Goal: Task Accomplishment & Management: Use online tool/utility

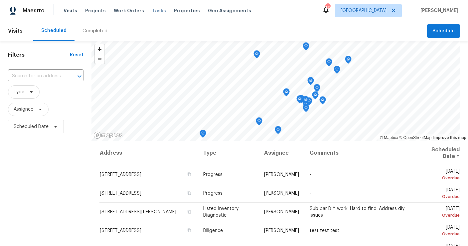
click at [154, 11] on span "Tasks" at bounding box center [159, 10] width 14 height 5
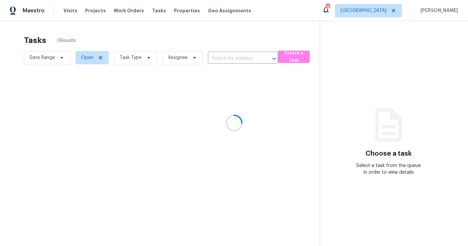
click at [130, 54] on div at bounding box center [234, 123] width 468 height 246
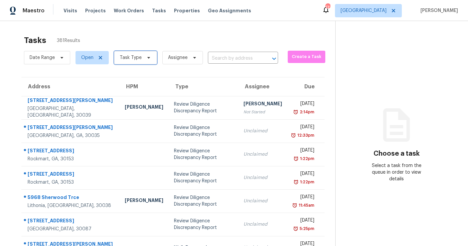
click at [131, 60] on span "Task Type" at bounding box center [131, 57] width 22 height 7
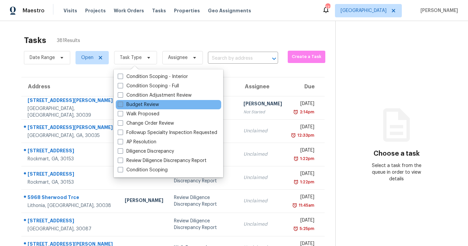
click at [131, 105] on label "Budget Review" at bounding box center [138, 104] width 41 height 7
click at [122, 105] on input "Budget Review" at bounding box center [120, 103] width 4 height 4
checkbox input "true"
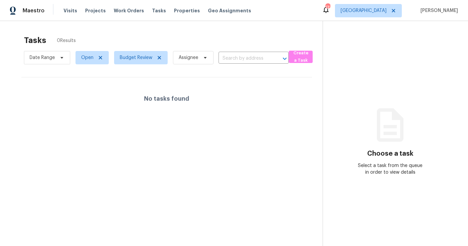
click at [150, 33] on div "Tasks 0 Results" at bounding box center [173, 40] width 299 height 17
click at [159, 57] on icon at bounding box center [159, 57] width 3 height 3
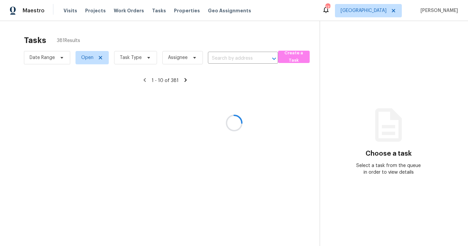
click at [135, 56] on div at bounding box center [234, 123] width 468 height 246
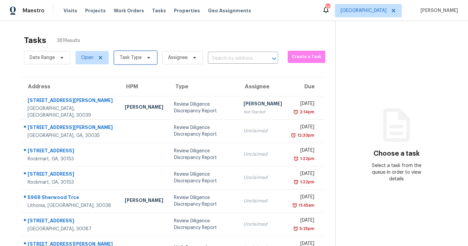
click at [129, 57] on span "Task Type" at bounding box center [131, 57] width 22 height 7
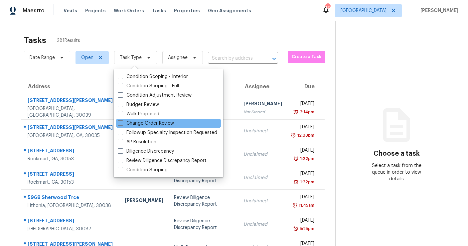
click at [131, 126] on div "Change Order Review" at bounding box center [168, 122] width 105 height 9
click at [131, 122] on label "Change Order Review" at bounding box center [146, 123] width 56 height 7
click at [122, 122] on input "Change Order Review" at bounding box center [120, 122] width 4 height 4
checkbox input "true"
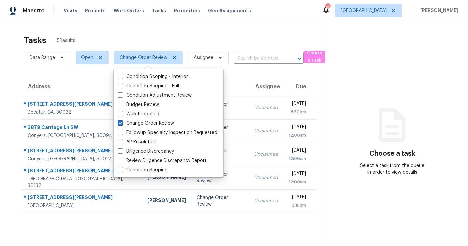
click at [144, 32] on div "Tasks 5 Results" at bounding box center [175, 40] width 303 height 17
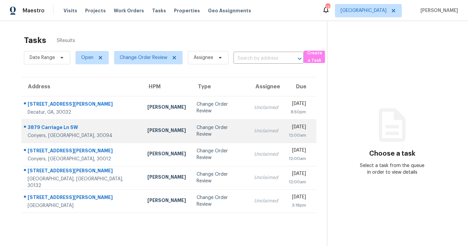
click at [142, 136] on td "Ryan Fogarty" at bounding box center [166, 130] width 49 height 23
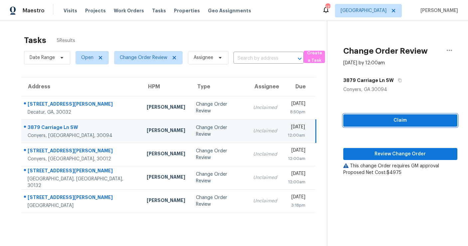
click at [359, 121] on span "Claim" at bounding box center [400, 120] width 103 height 8
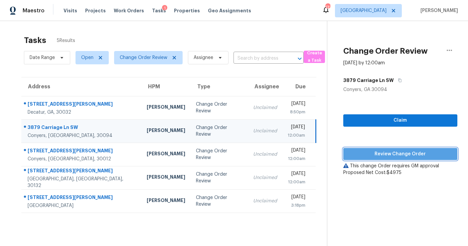
click at [364, 154] on span "Review Change Order" at bounding box center [400, 154] width 103 height 8
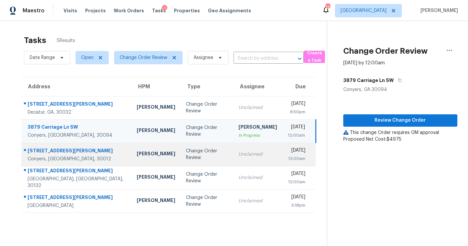
click at [186, 157] on div "Change Order Review" at bounding box center [207, 153] width 42 height 13
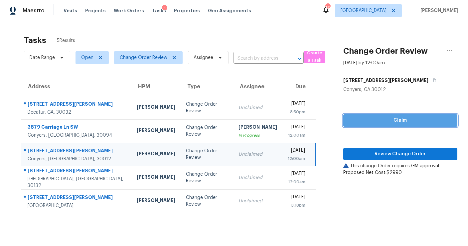
click at [365, 120] on span "Claim" at bounding box center [400, 120] width 103 height 8
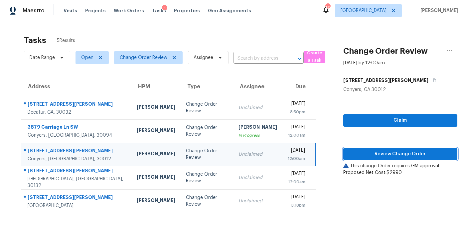
click at [378, 153] on span "Review Change Order" at bounding box center [400, 154] width 103 height 8
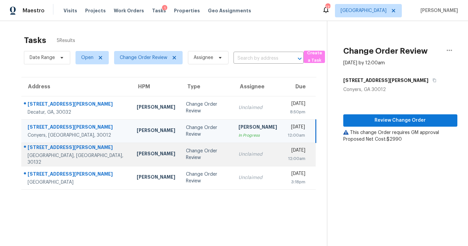
click at [181, 162] on td "Change Order Review" at bounding box center [207, 153] width 52 height 23
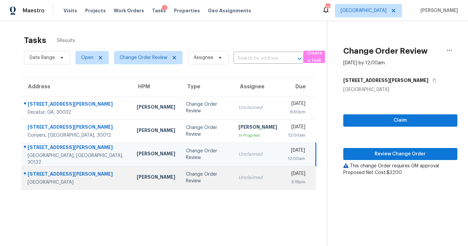
click at [181, 183] on td "Change Order Review" at bounding box center [207, 177] width 52 height 23
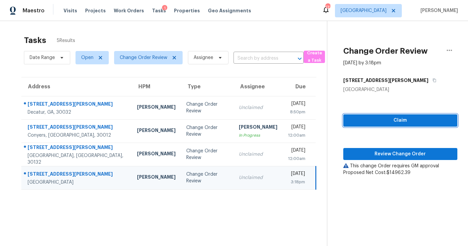
click at [403, 115] on button "Claim" at bounding box center [400, 120] width 114 height 12
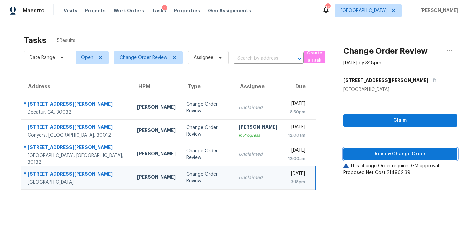
click at [394, 156] on span "Review Change Order" at bounding box center [400, 154] width 103 height 8
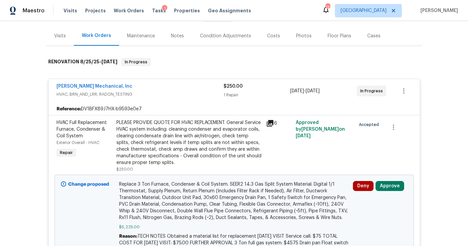
scroll to position [86, 0]
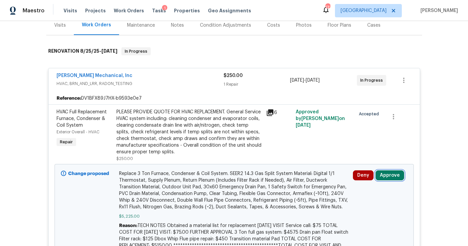
click at [382, 179] on button "Approve" at bounding box center [390, 175] width 29 height 10
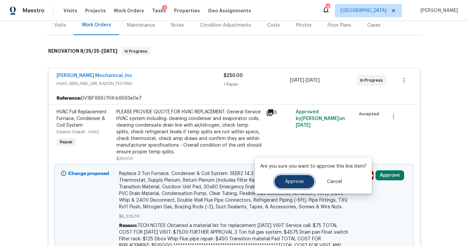
click at [291, 184] on button "Approve" at bounding box center [294, 181] width 40 height 13
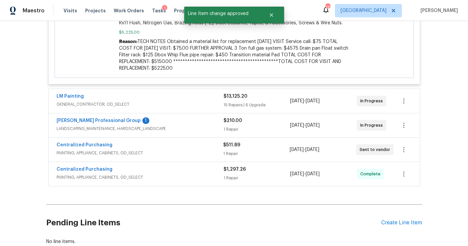
scroll to position [292, 0]
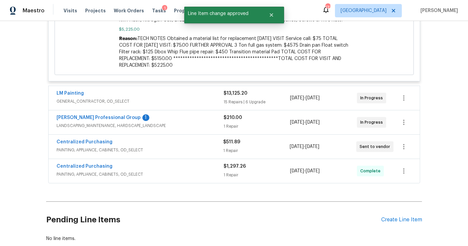
click at [281, 104] on div "15 Repairs | 6 Upgrade" at bounding box center [257, 101] width 67 height 7
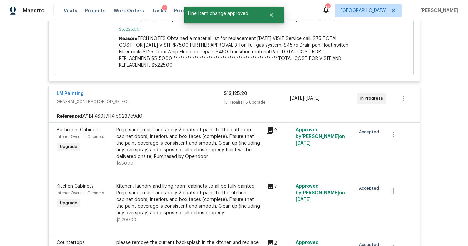
click at [261, 147] on div "Prep, sand, mask and apply 2 coats of paint to the bathroom cabinet doors, inte…" at bounding box center [189, 142] width 146 height 33
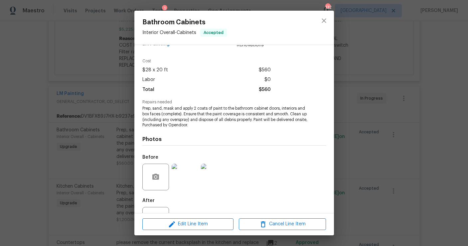
scroll to position [24, 0]
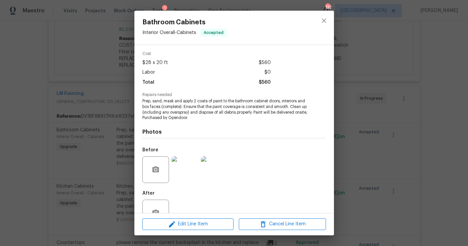
click at [377, 100] on div "Bathroom Cabinets Interior Overall - Cabinets Accepted Vendor LM Painting Accou…" at bounding box center [234, 123] width 468 height 246
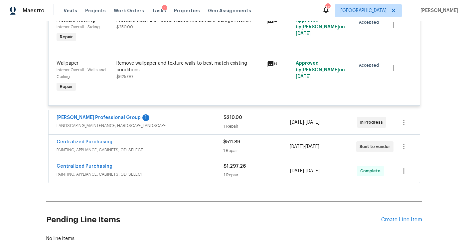
scroll to position [1628, 0]
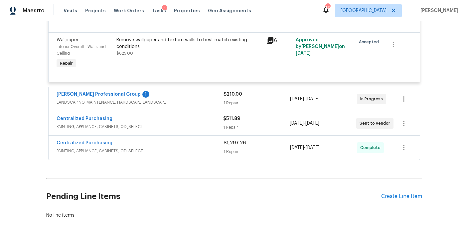
click at [260, 106] on div "1 Repair" at bounding box center [257, 102] width 67 height 7
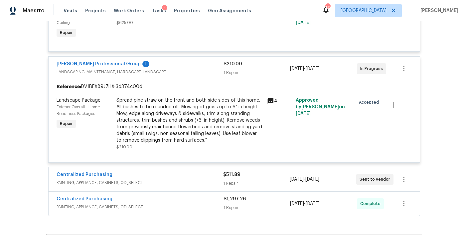
click at [253, 184] on div "1 Repair" at bounding box center [256, 183] width 67 height 7
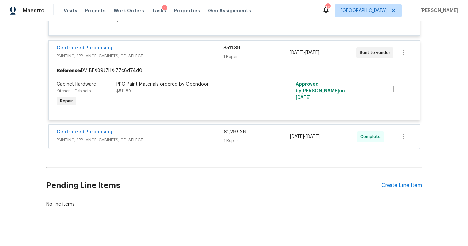
scroll to position [1787, 0]
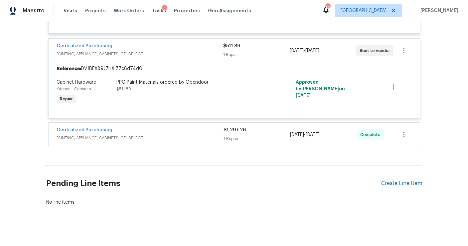
click at [265, 133] on div "$1,297.26" at bounding box center [257, 129] width 67 height 7
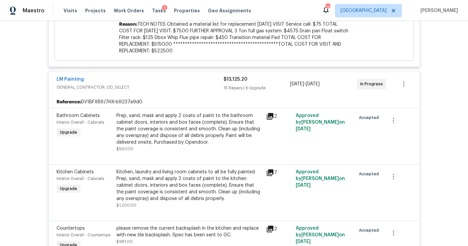
scroll to position [0, 0]
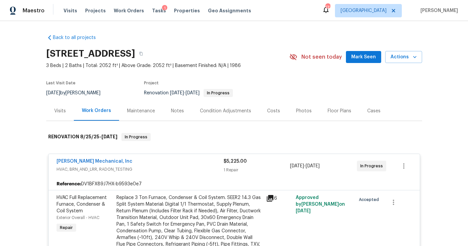
click at [174, 107] on div "Notes" at bounding box center [177, 110] width 13 height 7
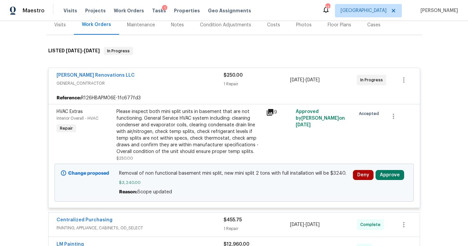
scroll to position [107, 0]
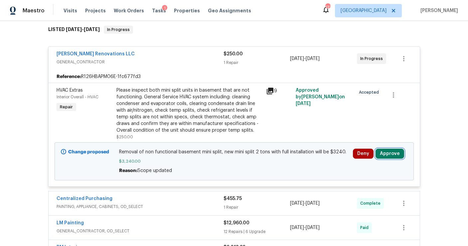
click at [388, 155] on button "Approve" at bounding box center [390, 153] width 29 height 10
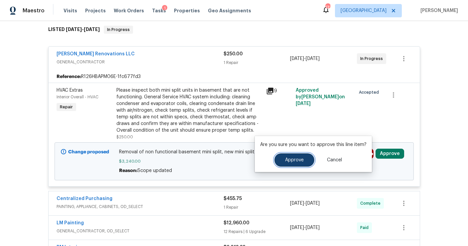
click at [303, 157] on button "Approve" at bounding box center [294, 159] width 40 height 13
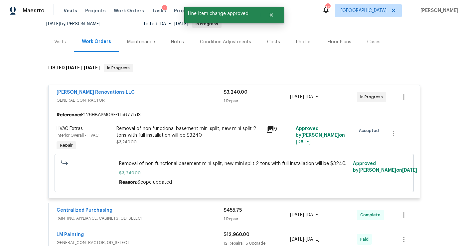
scroll to position [0, 0]
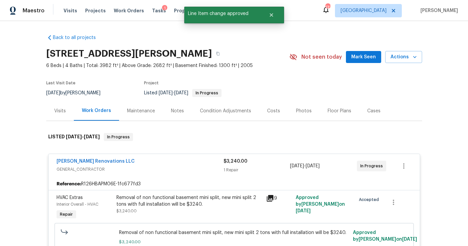
click at [164, 112] on div "Notes" at bounding box center [177, 111] width 29 height 20
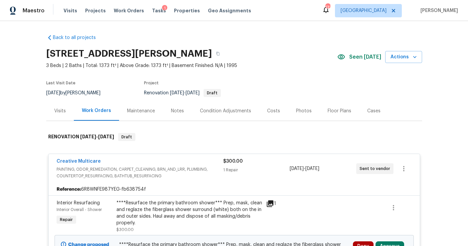
scroll to position [112, 0]
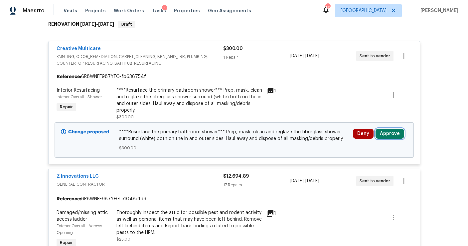
click at [388, 131] on button "Approve" at bounding box center [390, 133] width 29 height 10
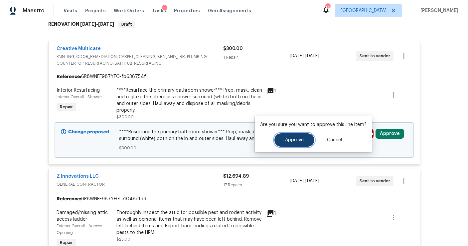
click at [290, 139] on span "Approve" at bounding box center [294, 139] width 19 height 5
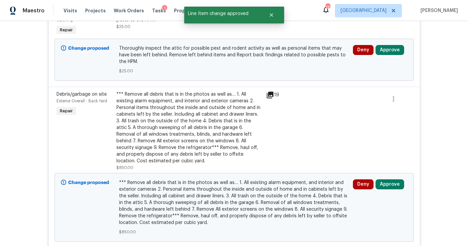
scroll to position [307, 0]
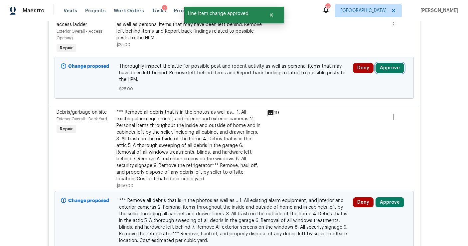
click at [393, 66] on button "Approve" at bounding box center [390, 68] width 29 height 10
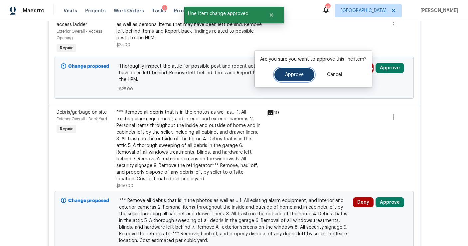
click at [304, 77] on button "Approve" at bounding box center [294, 74] width 40 height 13
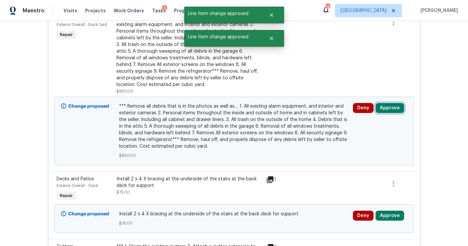
click at [386, 107] on button "Approve" at bounding box center [390, 108] width 29 height 10
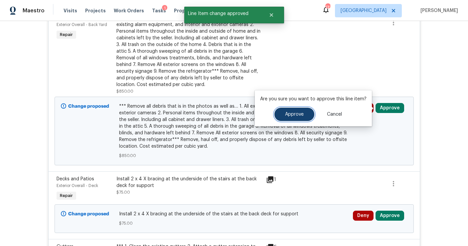
click at [290, 112] on span "Approve" at bounding box center [294, 114] width 19 height 5
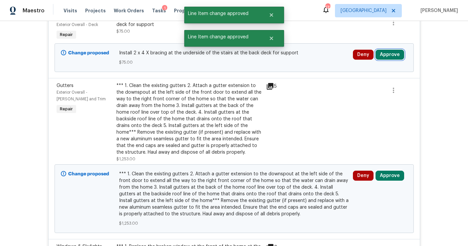
click at [394, 53] on button "Approve" at bounding box center [390, 55] width 29 height 10
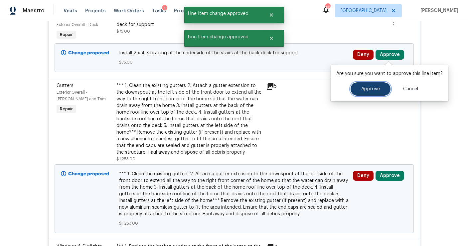
click at [363, 87] on span "Approve" at bounding box center [370, 88] width 19 height 5
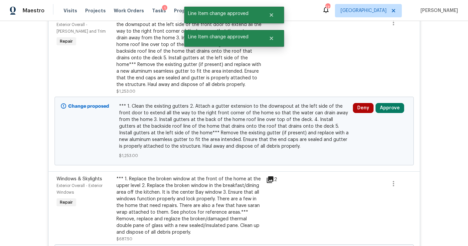
click at [383, 100] on div "Change proposed *** 1. Clean the existing gutters 2. Attach a gutter extension …" at bounding box center [234, 130] width 359 height 69
click at [383, 106] on button "Approve" at bounding box center [390, 108] width 29 height 10
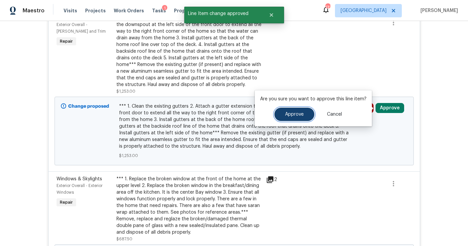
click at [297, 119] on button "Approve" at bounding box center [294, 113] width 40 height 13
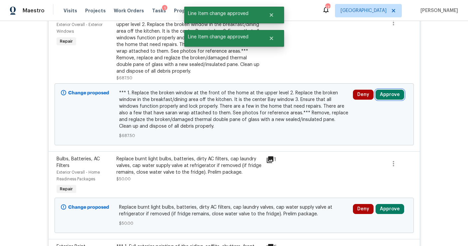
click at [391, 97] on button "Approve" at bounding box center [390, 94] width 29 height 10
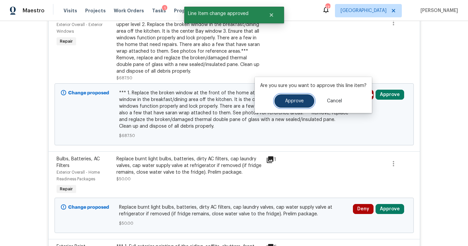
click at [306, 103] on button "Approve" at bounding box center [294, 100] width 40 height 13
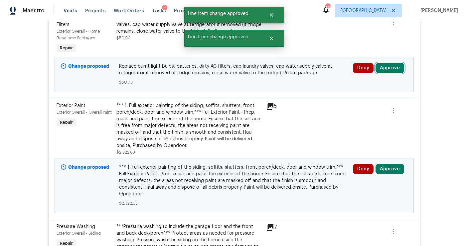
click at [386, 71] on button "Approve" at bounding box center [390, 68] width 29 height 10
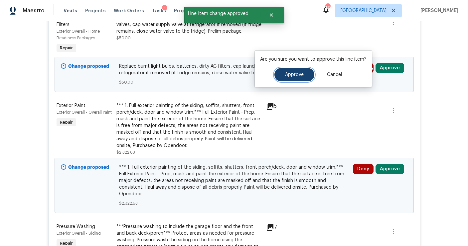
click at [298, 78] on button "Approve" at bounding box center [294, 74] width 40 height 13
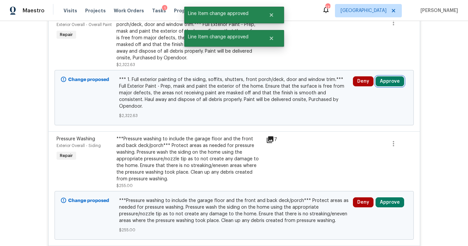
click at [384, 85] on button "Approve" at bounding box center [390, 81] width 29 height 10
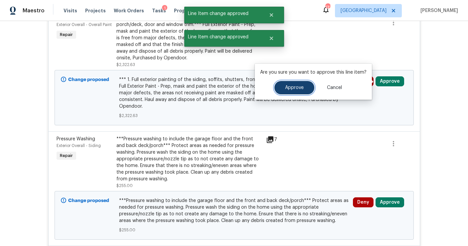
click at [299, 89] on span "Approve" at bounding box center [294, 87] width 19 height 5
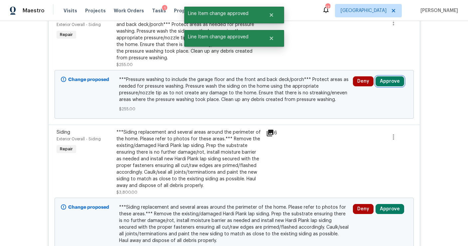
click at [395, 81] on button "Approve" at bounding box center [390, 81] width 29 height 10
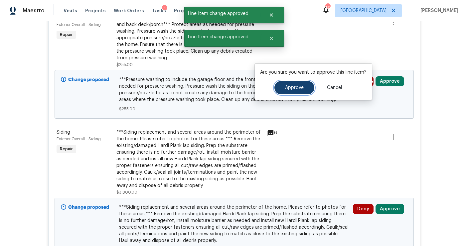
click at [301, 87] on span "Approve" at bounding box center [294, 87] width 19 height 5
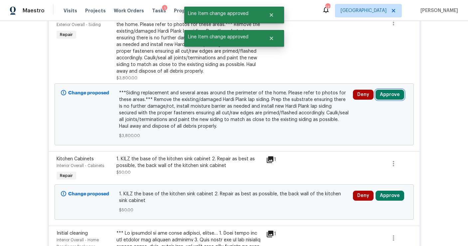
click at [386, 96] on button "Approve" at bounding box center [390, 94] width 29 height 10
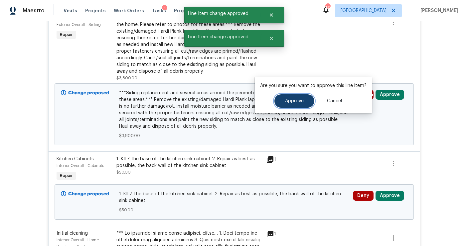
click at [305, 104] on button "Approve" at bounding box center [294, 100] width 40 height 13
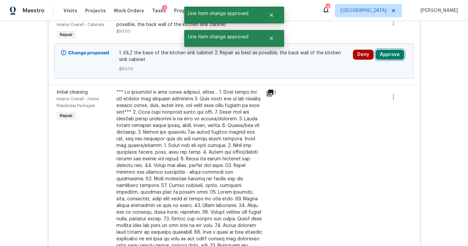
click at [390, 56] on button "Approve" at bounding box center [390, 55] width 29 height 10
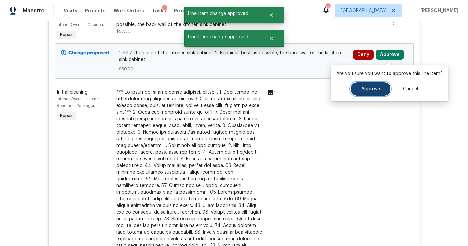
click at [363, 87] on span "Approve" at bounding box center [370, 88] width 19 height 5
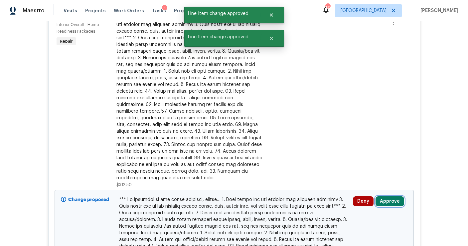
click at [381, 196] on button "Approve" at bounding box center [390, 201] width 29 height 10
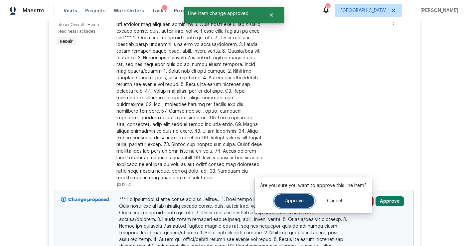
click at [291, 198] on span "Approve" at bounding box center [294, 200] width 19 height 5
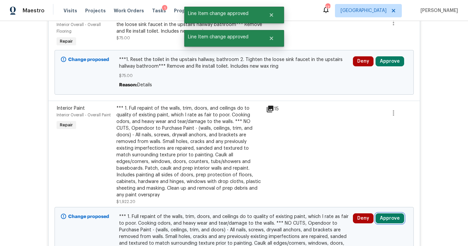
click at [386, 214] on button "Approve" at bounding box center [390, 218] width 29 height 10
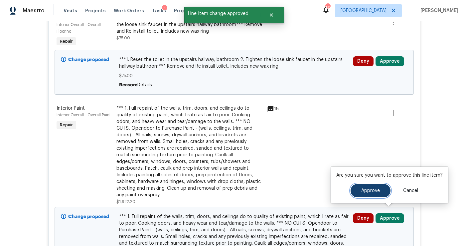
click at [357, 194] on button "Approve" at bounding box center [371, 190] width 40 height 13
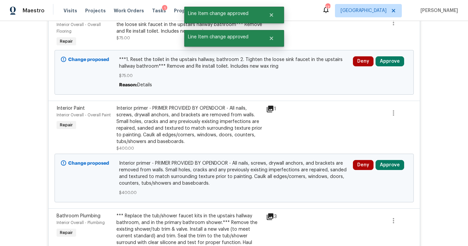
click at [388, 68] on div "Deny Approve" at bounding box center [380, 72] width 59 height 36
click at [388, 63] on button "Approve" at bounding box center [390, 61] width 29 height 10
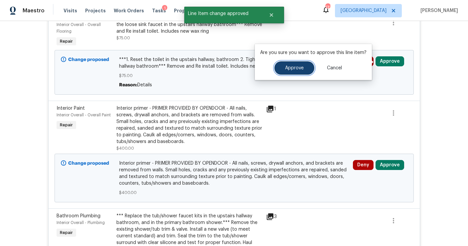
click at [293, 66] on span "Approve" at bounding box center [294, 68] width 19 height 5
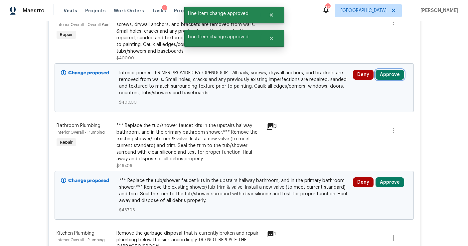
click at [392, 73] on button "Approve" at bounding box center [390, 75] width 29 height 10
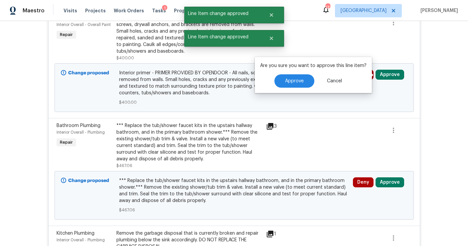
click at [301, 68] on p "Are you sure you want to approve this line item?" at bounding box center [313, 65] width 106 height 7
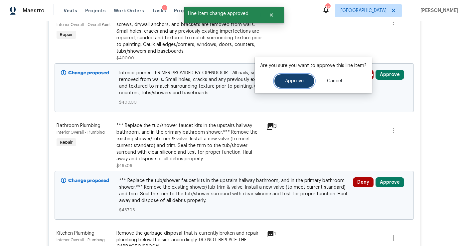
click at [297, 79] on span "Approve" at bounding box center [294, 81] width 19 height 5
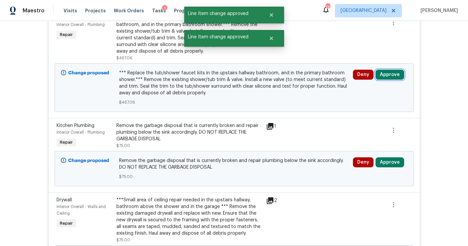
click at [390, 75] on button "Approve" at bounding box center [390, 75] width 29 height 10
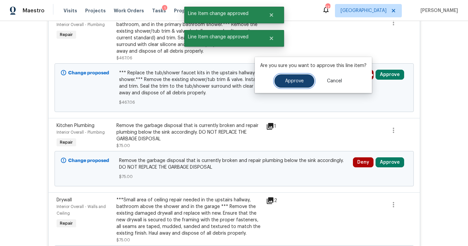
click at [291, 81] on span "Approve" at bounding box center [294, 81] width 19 height 5
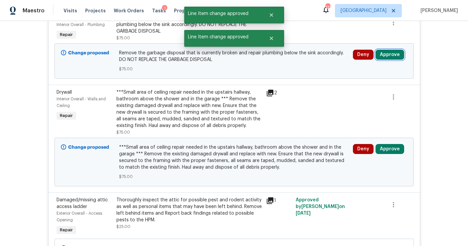
click at [391, 55] on button "Approve" at bounding box center [390, 55] width 29 height 10
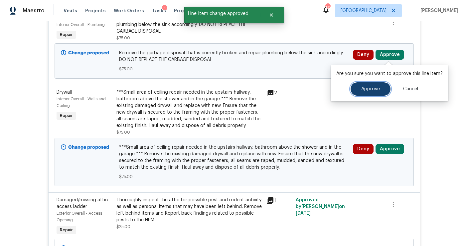
click at [362, 87] on span "Approve" at bounding box center [370, 88] width 19 height 5
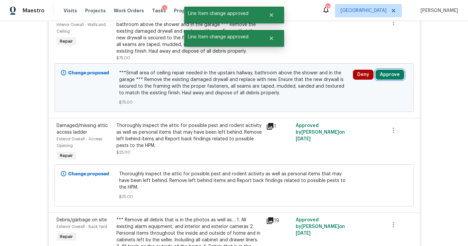
click at [384, 80] on button "Approve" at bounding box center [390, 75] width 29 height 10
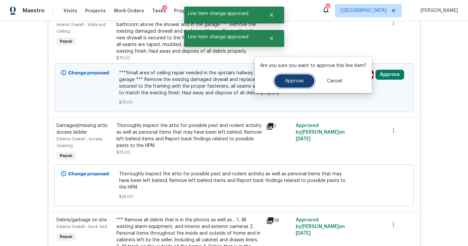
click at [306, 78] on button "Approve" at bounding box center [294, 80] width 40 height 13
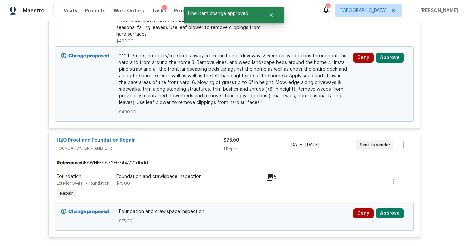
scroll to position [2854, 0]
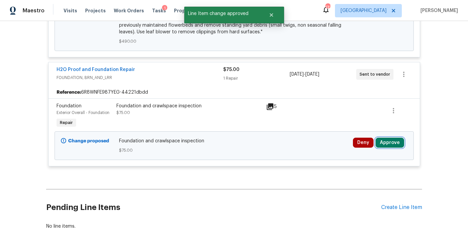
click at [392, 137] on button "Approve" at bounding box center [390, 142] width 29 height 10
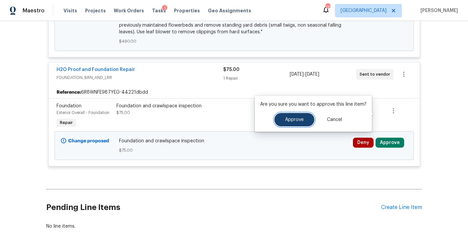
click at [296, 119] on span "Approve" at bounding box center [294, 119] width 19 height 5
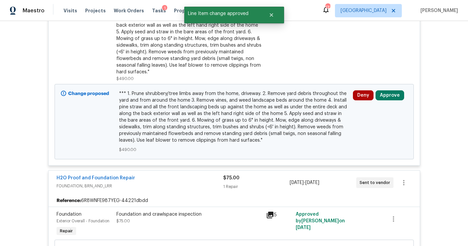
scroll to position [2735, 0]
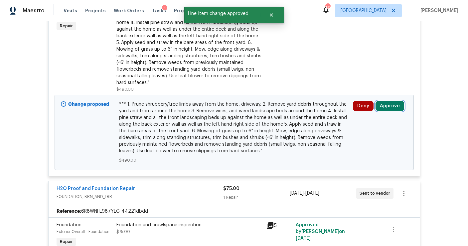
click at [382, 101] on button "Approve" at bounding box center [390, 106] width 29 height 10
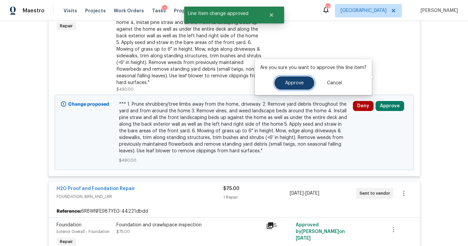
click at [304, 80] on button "Approve" at bounding box center [294, 82] width 40 height 13
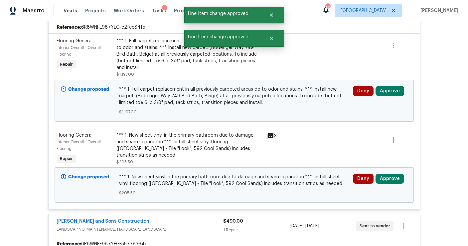
scroll to position [2475, 0]
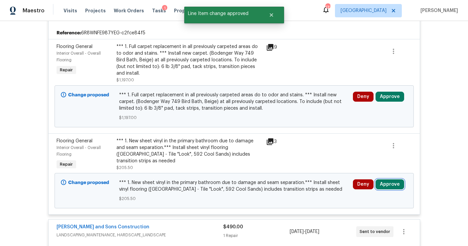
click at [379, 179] on button "Approve" at bounding box center [390, 184] width 29 height 10
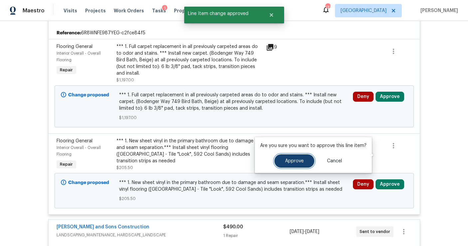
click at [287, 161] on span "Approve" at bounding box center [294, 160] width 19 height 5
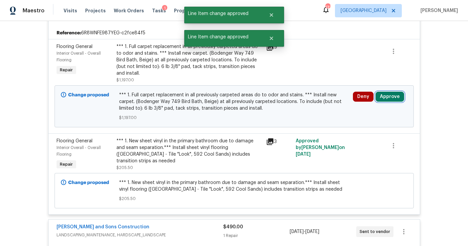
click at [394, 91] on button "Approve" at bounding box center [390, 96] width 29 height 10
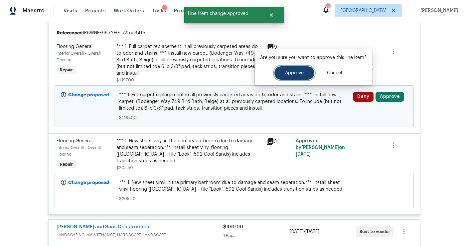
click at [308, 72] on button "Approve" at bounding box center [294, 72] width 40 height 13
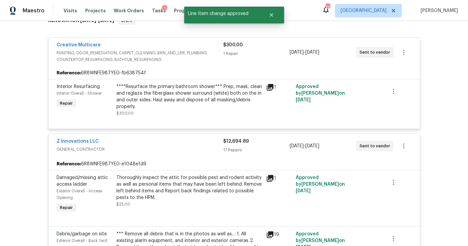
scroll to position [0, 0]
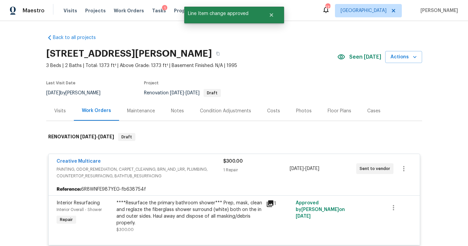
click at [204, 112] on div "Condition Adjustments" at bounding box center [225, 110] width 51 height 7
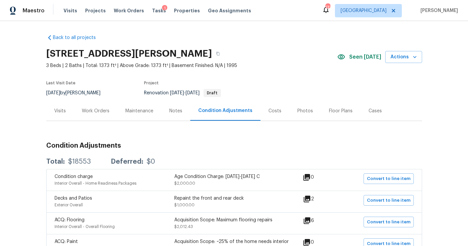
click at [108, 107] on div "Work Orders" at bounding box center [96, 110] width 28 height 7
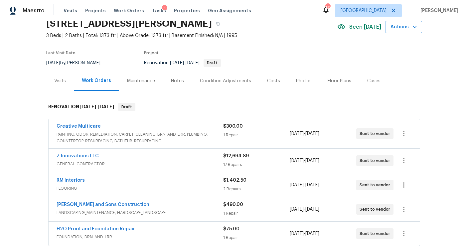
scroll to position [32, 0]
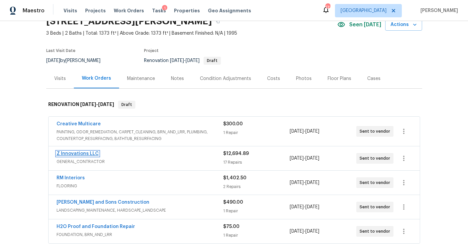
click at [86, 153] on link "Z Innovations LLC" at bounding box center [78, 153] width 42 height 5
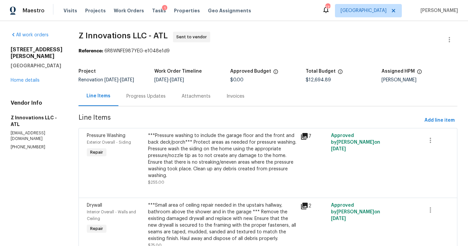
click at [37, 67] on div "[STREET_ADDRESS][PERSON_NAME] Home details" at bounding box center [37, 64] width 52 height 37
click at [33, 76] on div "[STREET_ADDRESS][PERSON_NAME] Home details" at bounding box center [37, 64] width 52 height 37
click at [32, 78] on link "Home details" at bounding box center [25, 80] width 29 height 5
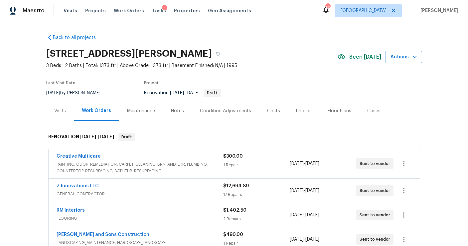
click at [229, 109] on div "Condition Adjustments" at bounding box center [225, 110] width 51 height 7
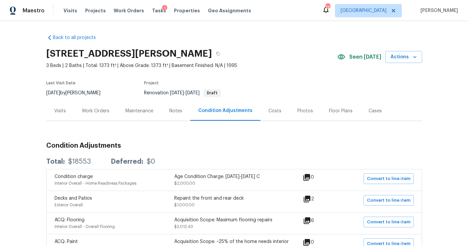
click at [277, 114] on div "Costs" at bounding box center [274, 111] width 29 height 20
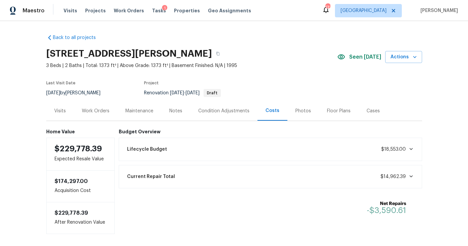
click at [98, 112] on div "Work Orders" at bounding box center [96, 110] width 28 height 7
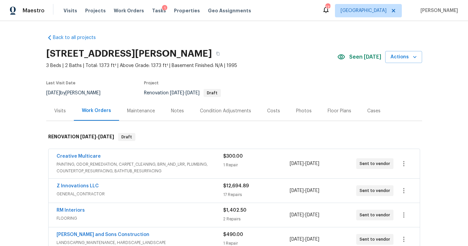
click at [177, 109] on div "Notes" at bounding box center [177, 110] width 13 height 7
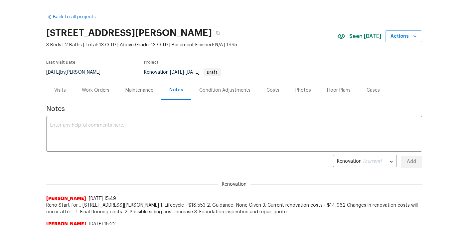
click at [237, 92] on div "Condition Adjustments" at bounding box center [224, 90] width 51 height 7
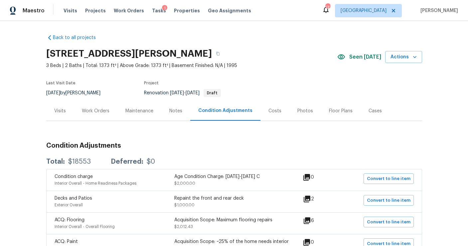
click at [174, 111] on div "Notes" at bounding box center [175, 110] width 13 height 7
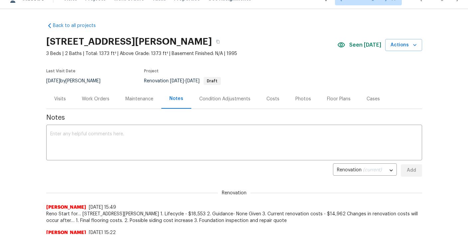
click at [59, 97] on div "Visits" at bounding box center [60, 98] width 12 height 7
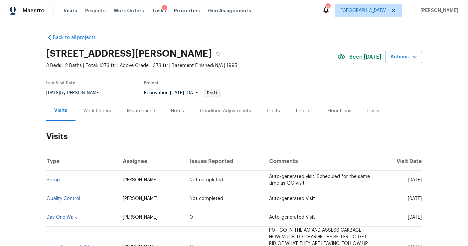
scroll to position [78, 0]
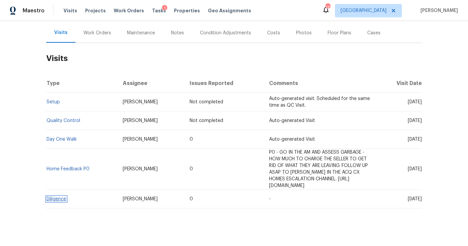
click at [59, 196] on link "Diligence" at bounding box center [57, 198] width 20 height 5
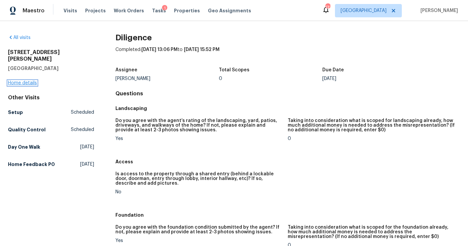
click at [29, 81] on link "Home details" at bounding box center [22, 83] width 29 height 5
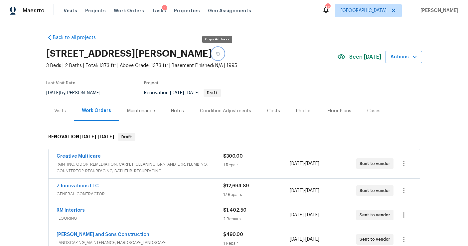
click at [218, 56] on button "button" at bounding box center [218, 54] width 12 height 12
click at [179, 108] on div "Notes" at bounding box center [177, 110] width 13 height 7
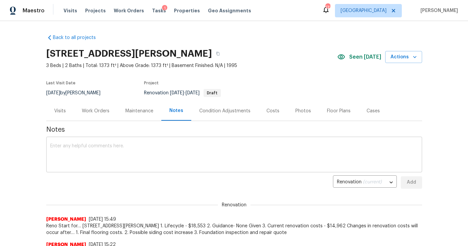
click at [103, 153] on textarea at bounding box center [234, 154] width 368 height 23
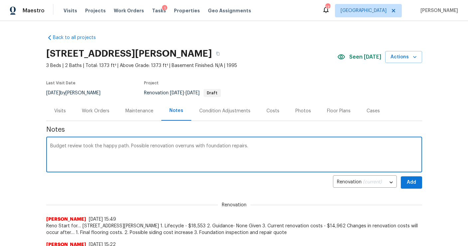
type textarea "Budget review took the happy path. Possible renovation overruns with foundation…"
click at [414, 185] on span "Add" at bounding box center [411, 182] width 11 height 8
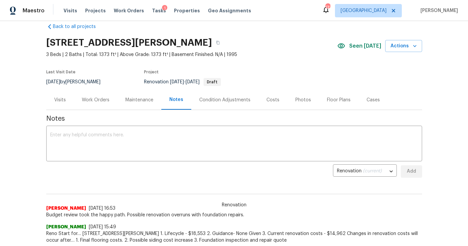
scroll to position [4, 0]
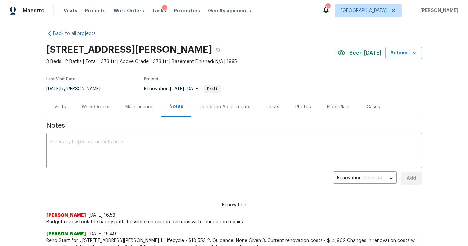
click at [97, 102] on div "Work Orders" at bounding box center [96, 107] width 44 height 20
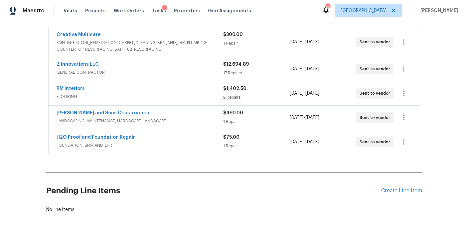
scroll to position [134, 0]
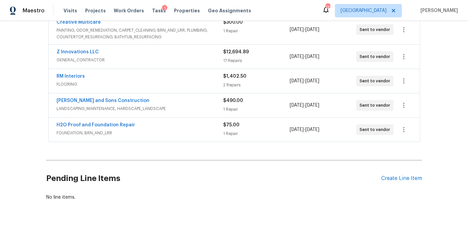
click at [172, 118] on div "H2O Proof and Foundation Repair FOUNDATION, BRN_AND_LRR $75.00 1 Repair [DATE] …" at bounding box center [234, 129] width 371 height 24
click at [166, 106] on span "LANDSCAPING_MAINTENANCE, HARDSCAPE_LANDSCAPE" at bounding box center [140, 108] width 167 height 7
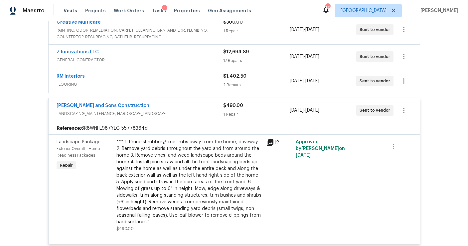
click at [164, 87] on div "RM Interiors FLOORING" at bounding box center [140, 81] width 167 height 16
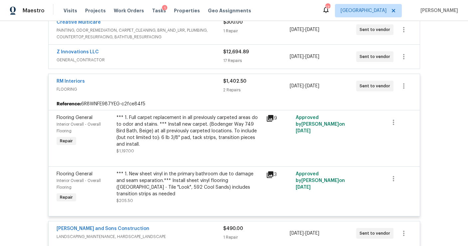
click at [162, 63] on div "Z Innovations LLC GENERAL_CONTRACTOR" at bounding box center [140, 57] width 167 height 16
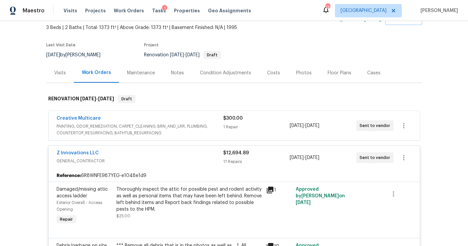
scroll to position [0, 0]
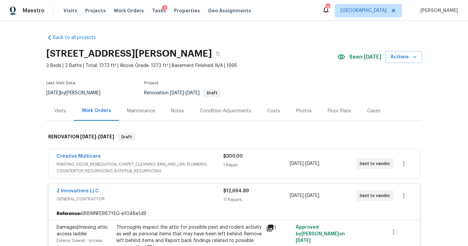
click at [149, 148] on div "Creative Multicare PAINTING, ODOR_REMEDIATION, CARPET_CLEANING, BRN_AND_LRR, PL…" at bounding box center [234, 163] width 372 height 30
click at [146, 156] on div "Creative Multicare" at bounding box center [140, 157] width 167 height 8
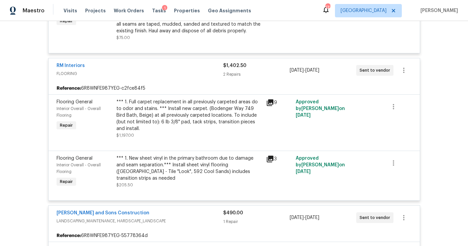
scroll to position [1744, 0]
